Goal: Check status: Check status

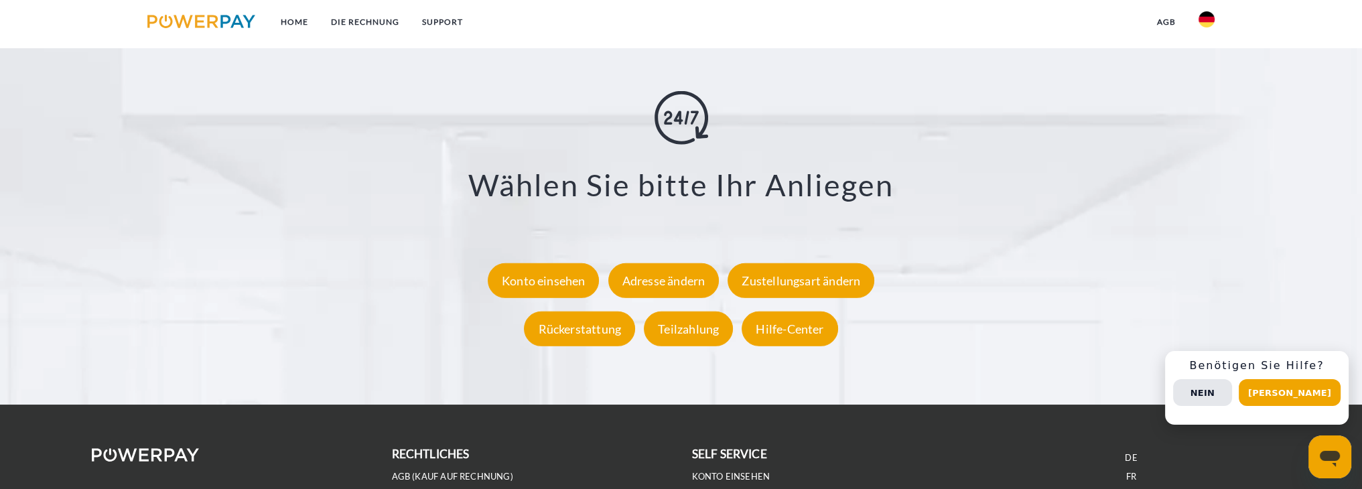
scroll to position [2478, 0]
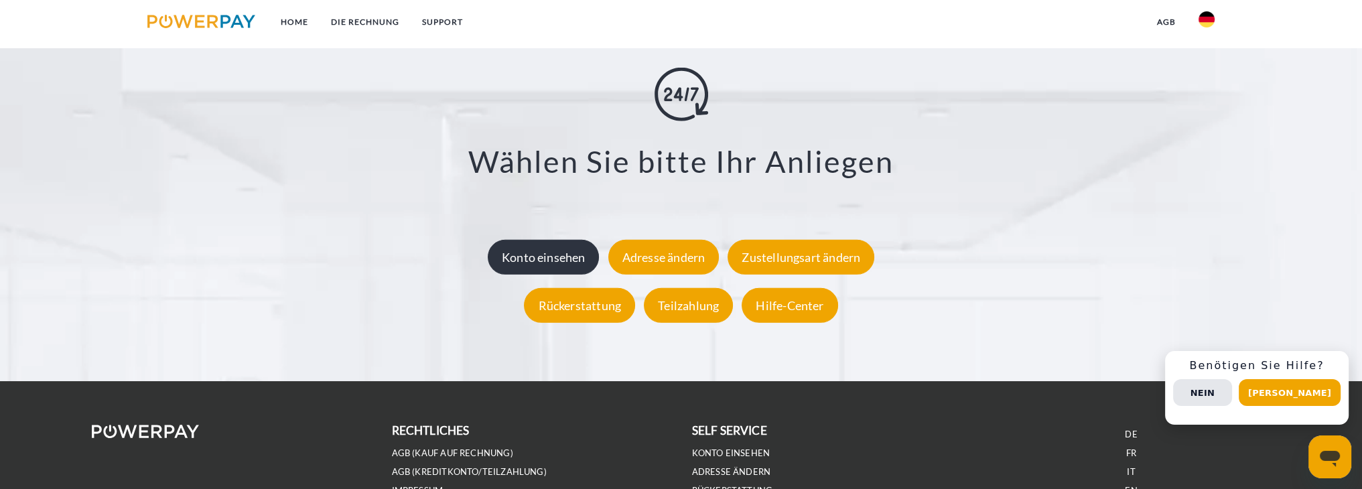
click at [533, 245] on div "Konto einsehen" at bounding box center [544, 256] width 112 height 35
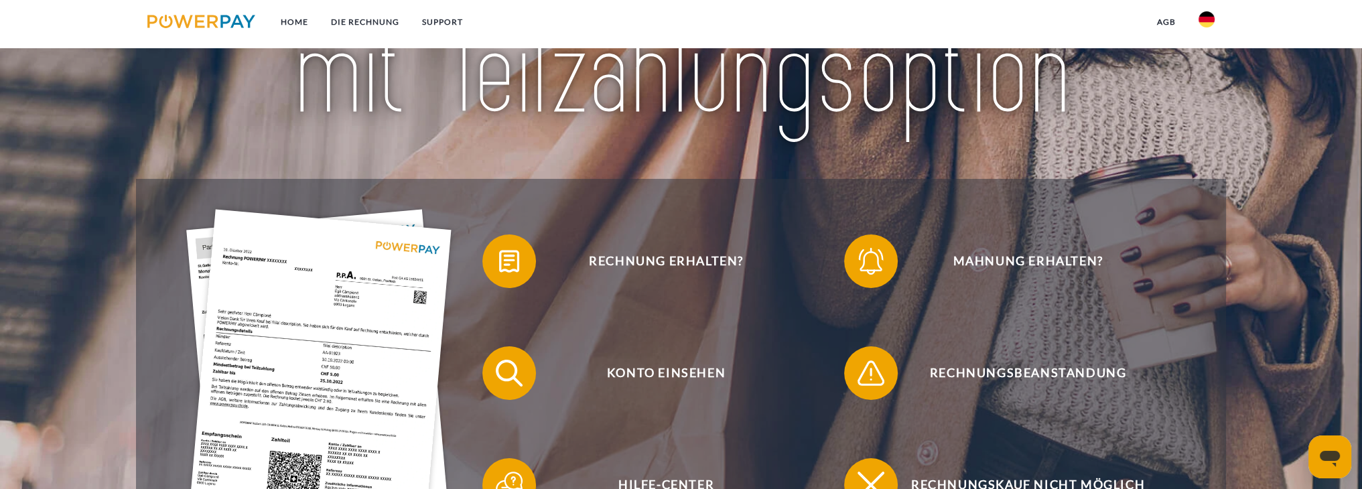
scroll to position [335, 0]
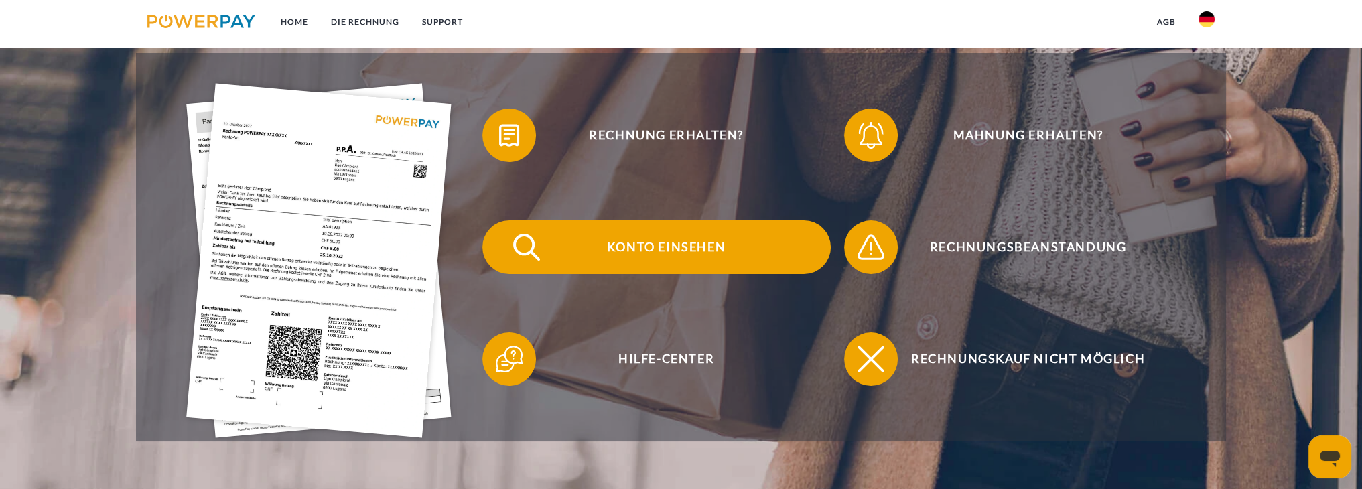
click at [660, 233] on span "Konto einsehen" at bounding box center [666, 247] width 328 height 54
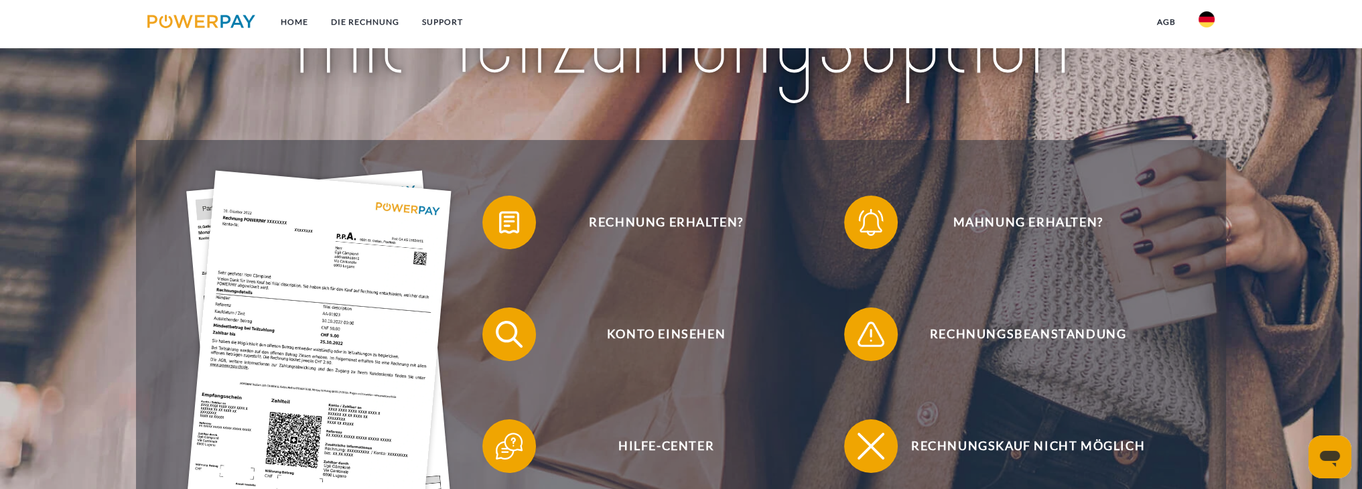
scroll to position [268, 0]
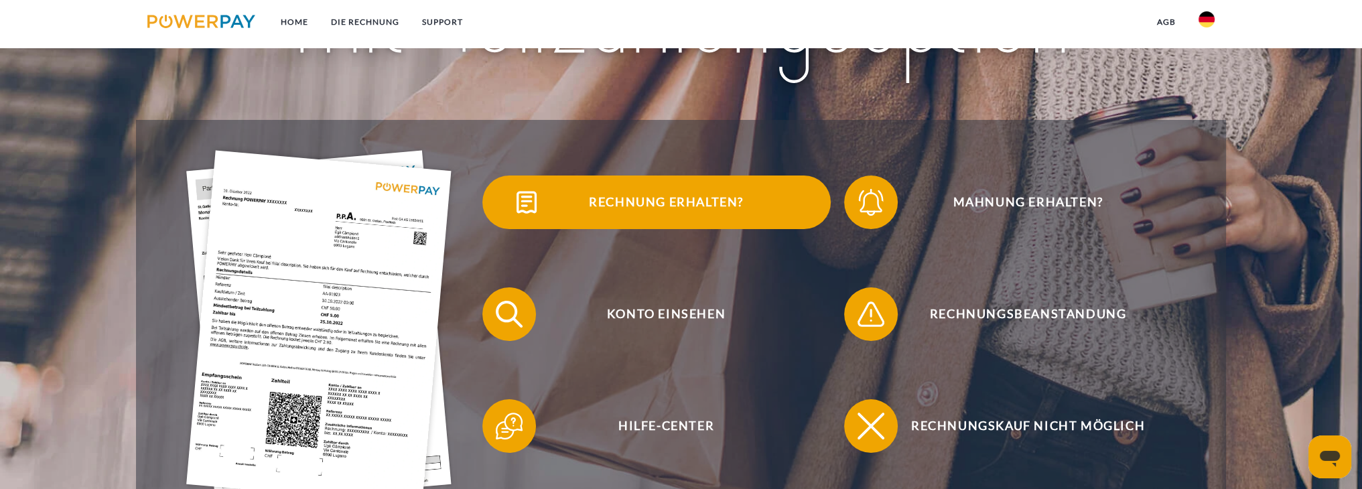
click at [652, 202] on span "Rechnung erhalten?" at bounding box center [666, 202] width 328 height 54
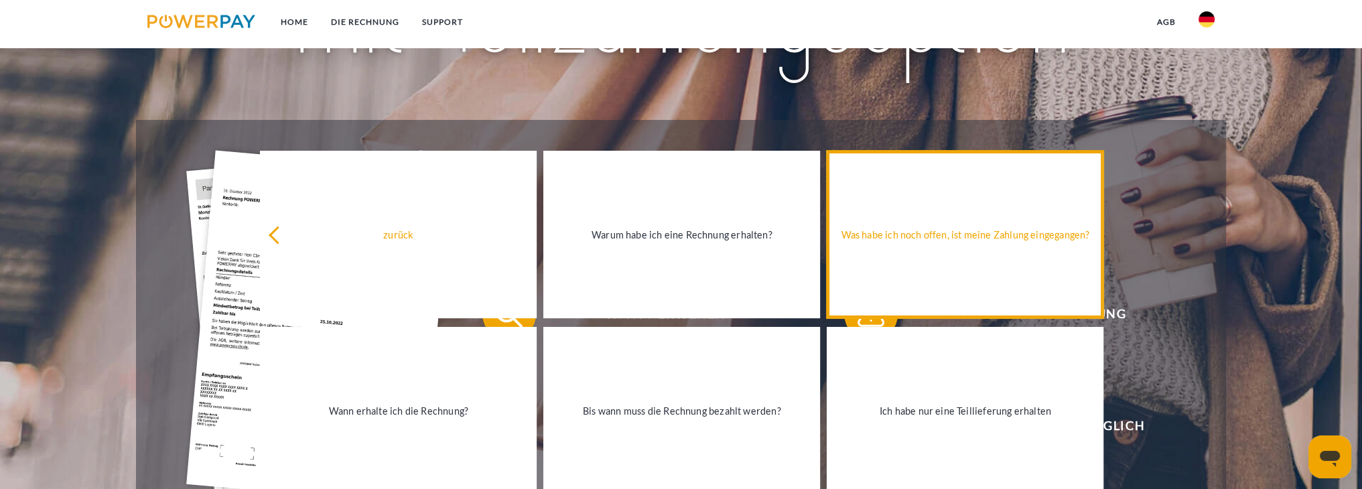
click at [899, 228] on div "Was habe ich noch offen, ist meine Zahlung eingegangen?" at bounding box center [965, 235] width 261 height 18
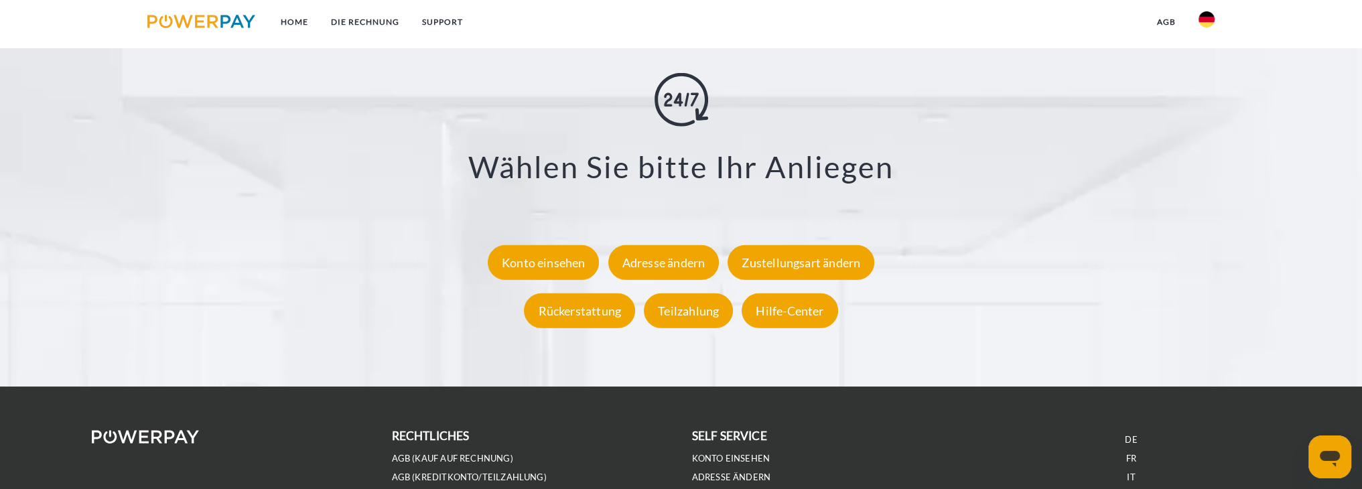
scroll to position [2478, 0]
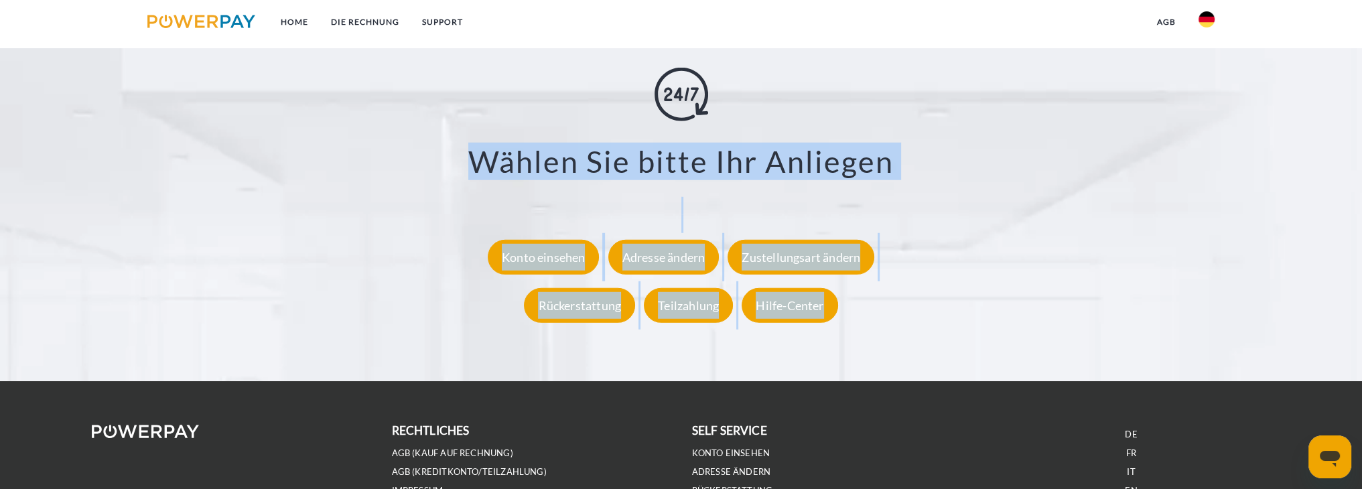
drag, startPoint x: 401, startPoint y: 145, endPoint x: 969, endPoint y: 344, distance: 602.5
click at [969, 344] on div "**********" at bounding box center [681, 197] width 1226 height 295
click at [291, 267] on div "**********" at bounding box center [681, 198] width 1192 height 262
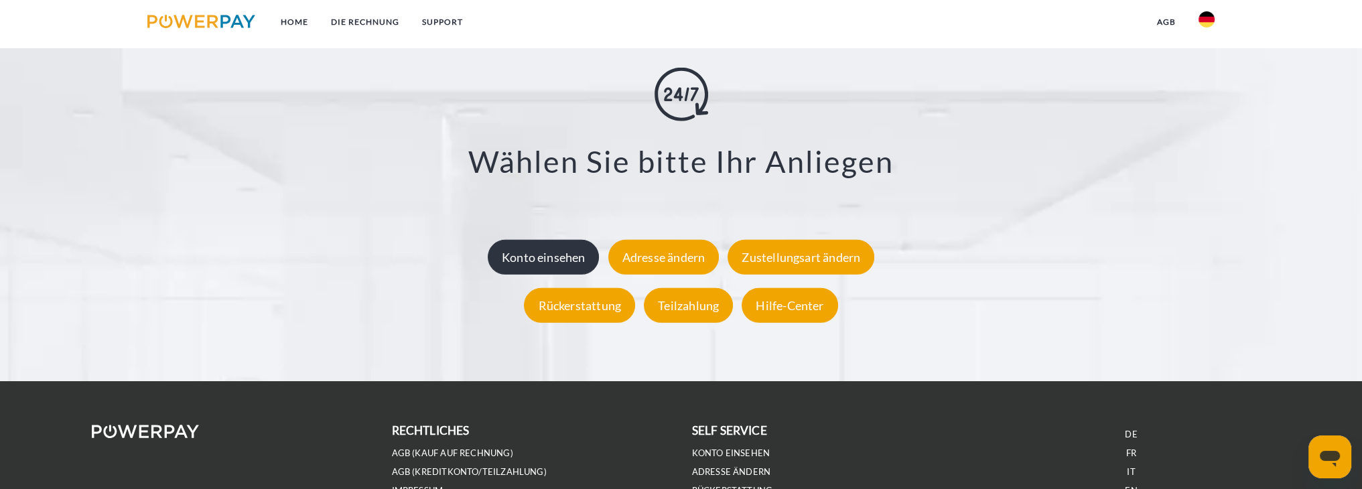
click at [529, 259] on div "Konto einsehen" at bounding box center [544, 256] width 112 height 35
click at [519, 261] on div "Konto einsehen" at bounding box center [544, 256] width 112 height 35
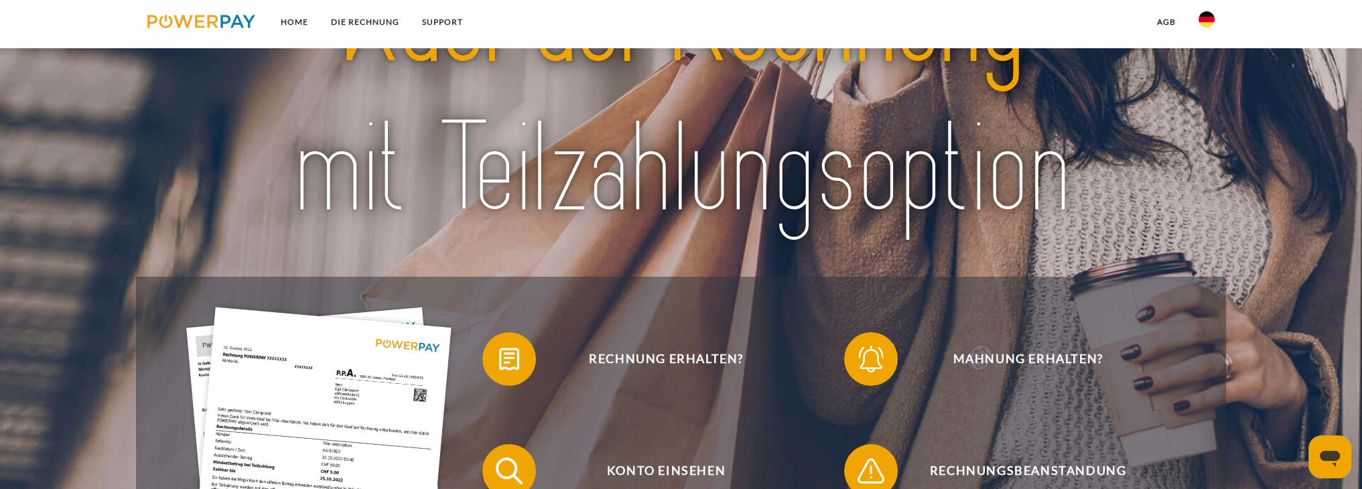
scroll to position [201, 0]
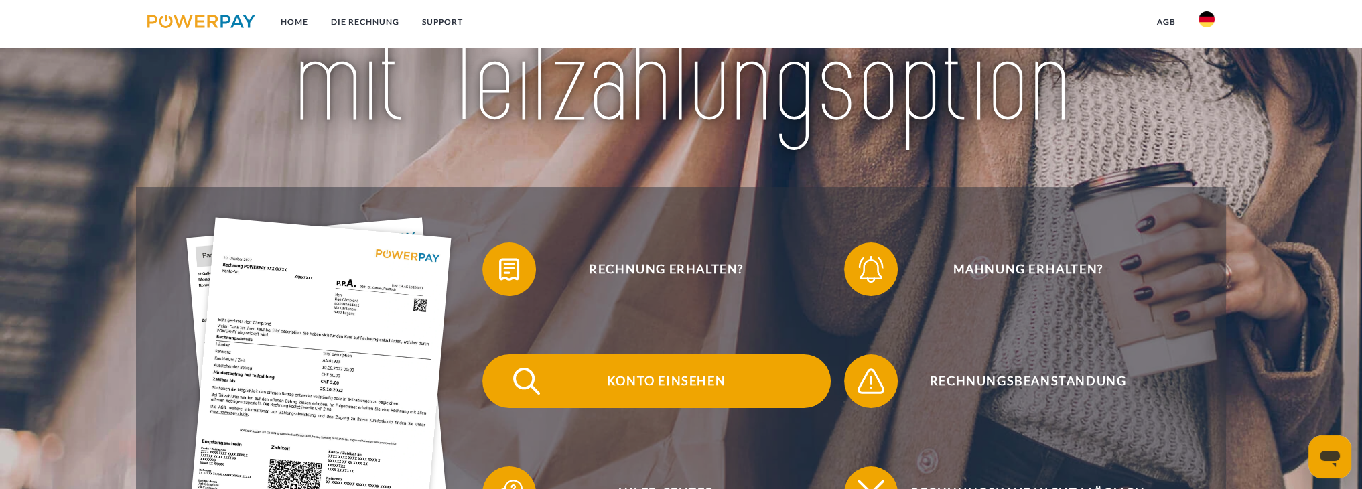
click at [637, 370] on span "Konto einsehen" at bounding box center [666, 381] width 328 height 54
